Goal: Check status: Check status

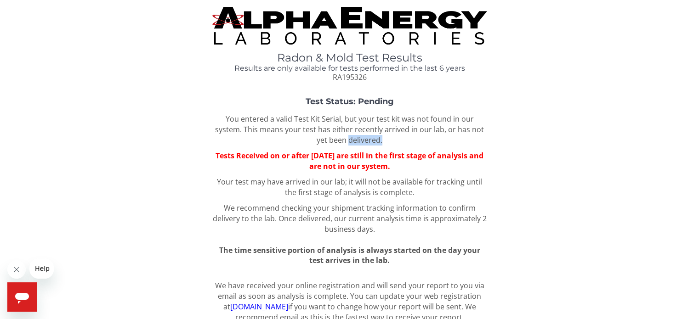
drag, startPoint x: 0, startPoint y: 0, endPoint x: 189, endPoint y: 136, distance: 233.1
click at [189, 136] on div "Test Status: Pending You entered a valid Test Kit Serial, but your test kit was…" at bounding box center [349, 181] width 685 height 169
